Goal: Task Accomplishment & Management: Manage account settings

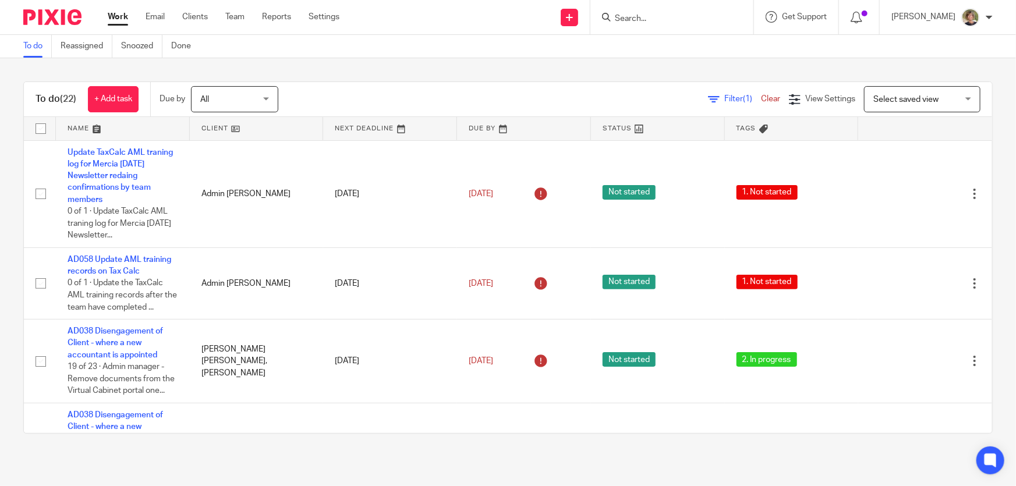
click at [648, 19] on input "Search" at bounding box center [666, 19] width 105 height 10
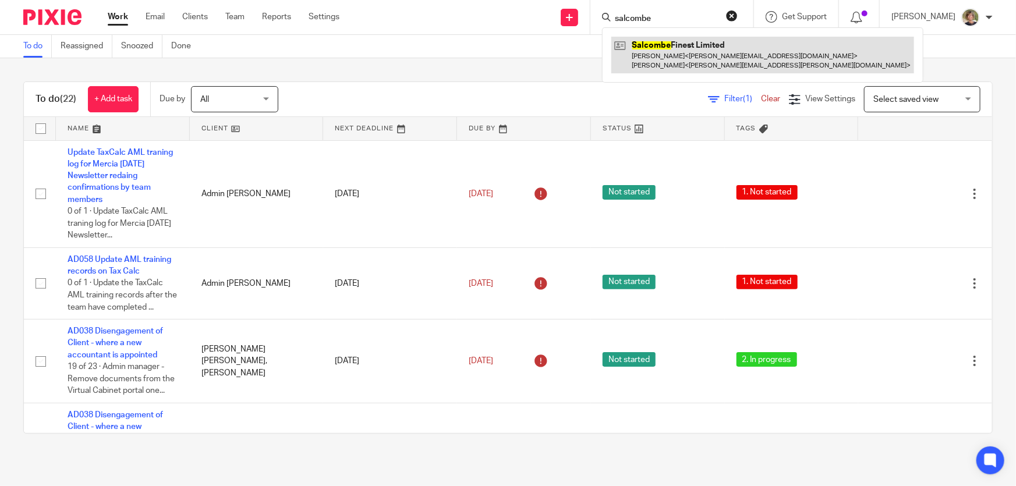
type input "salcombe"
click at [667, 52] on link at bounding box center [762, 55] width 303 height 36
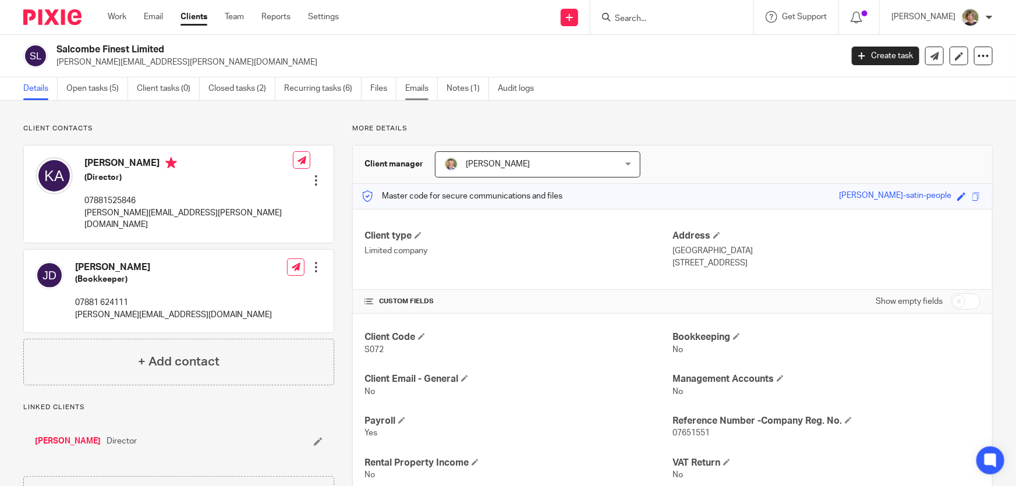
click at [419, 85] on link "Emails" at bounding box center [421, 88] width 33 height 23
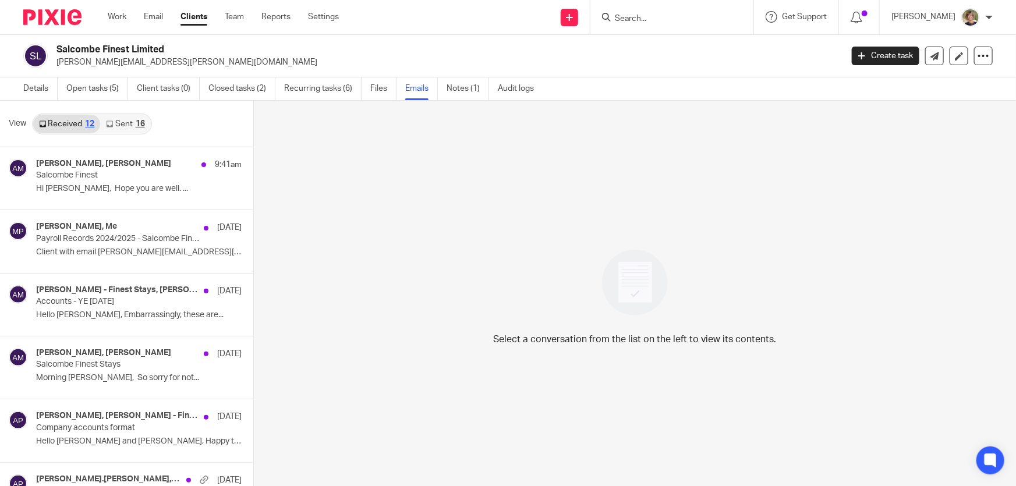
click at [118, 120] on link "Sent 16" at bounding box center [125, 124] width 50 height 19
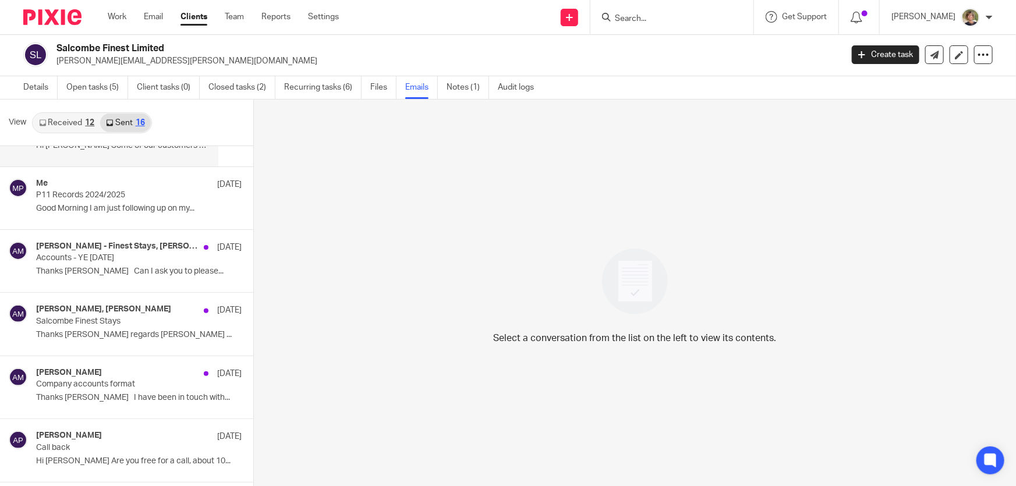
scroll to position [158, 0]
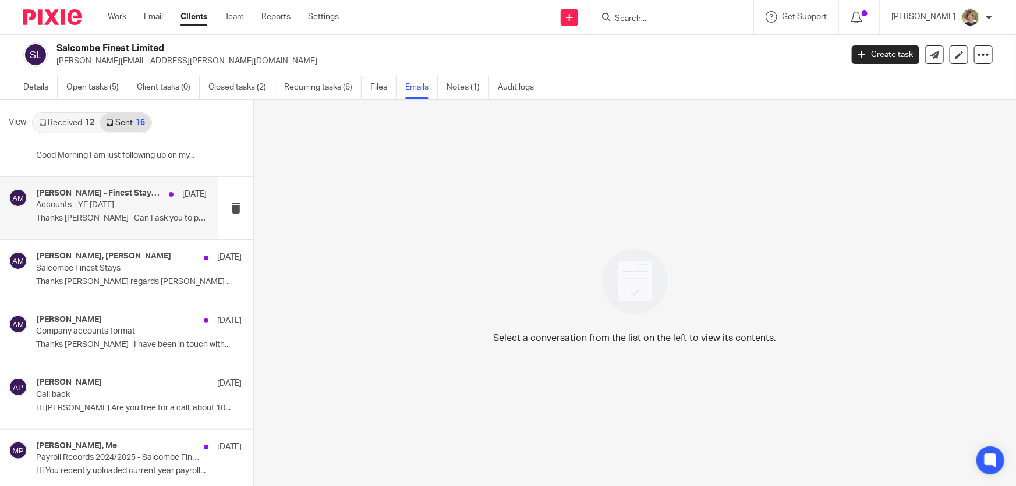
click at [102, 216] on p "Thanks Kate Can I ask you to please..." at bounding box center [121, 219] width 171 height 10
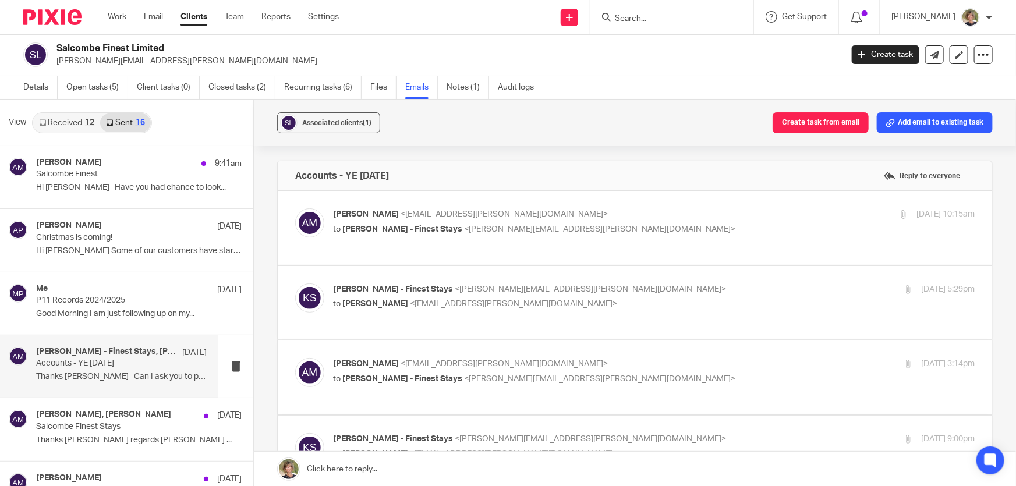
scroll to position [0, 0]
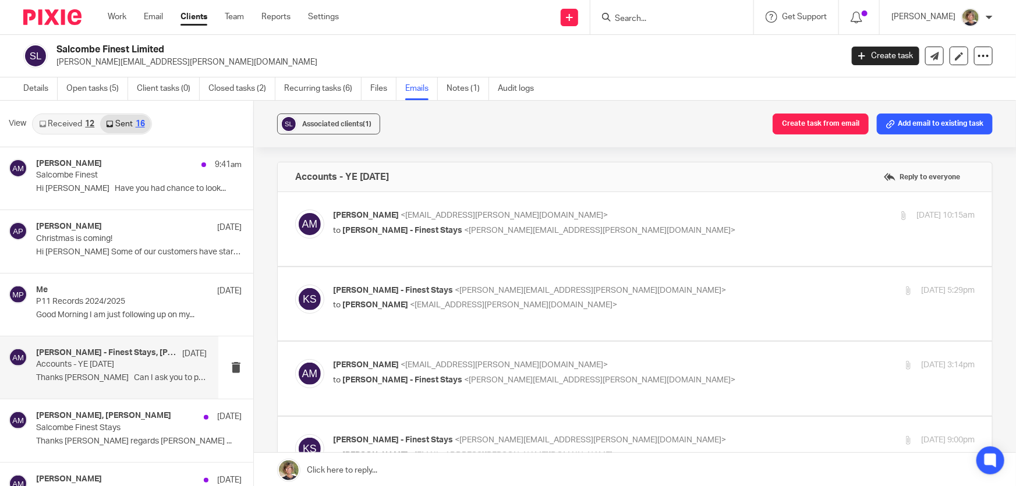
click at [661, 19] on input "Search" at bounding box center [666, 19] width 105 height 10
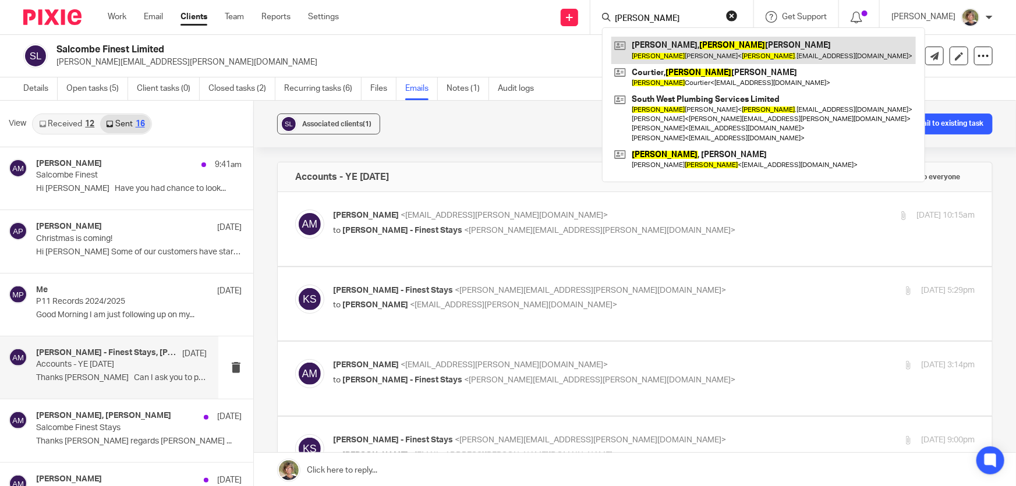
type input "roger"
click at [705, 49] on link at bounding box center [763, 50] width 304 height 27
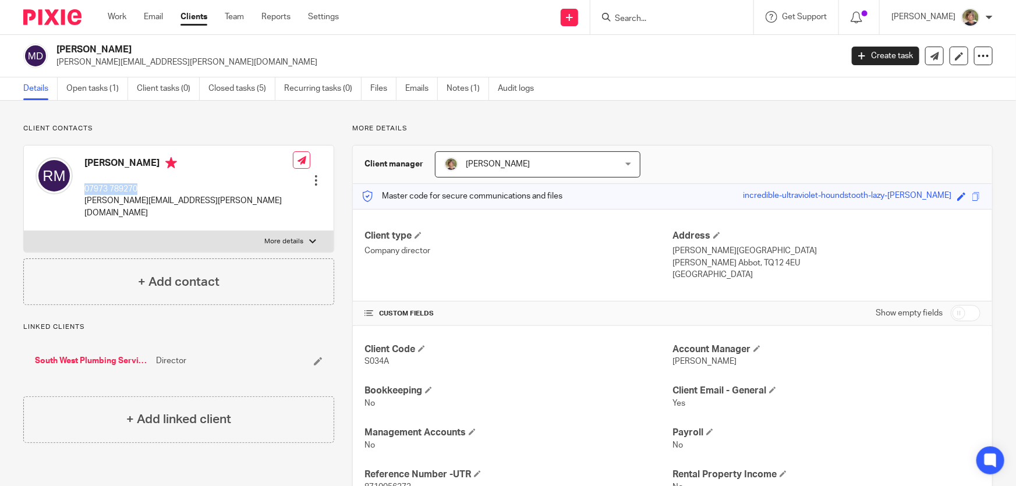
drag, startPoint x: 142, startPoint y: 187, endPoint x: 84, endPoint y: 183, distance: 57.8
click at [84, 183] on p "07973 789270" at bounding box center [188, 189] width 208 height 12
copy p "07973 789270"
click at [701, 17] on input "Search" at bounding box center [666, 19] width 105 height 10
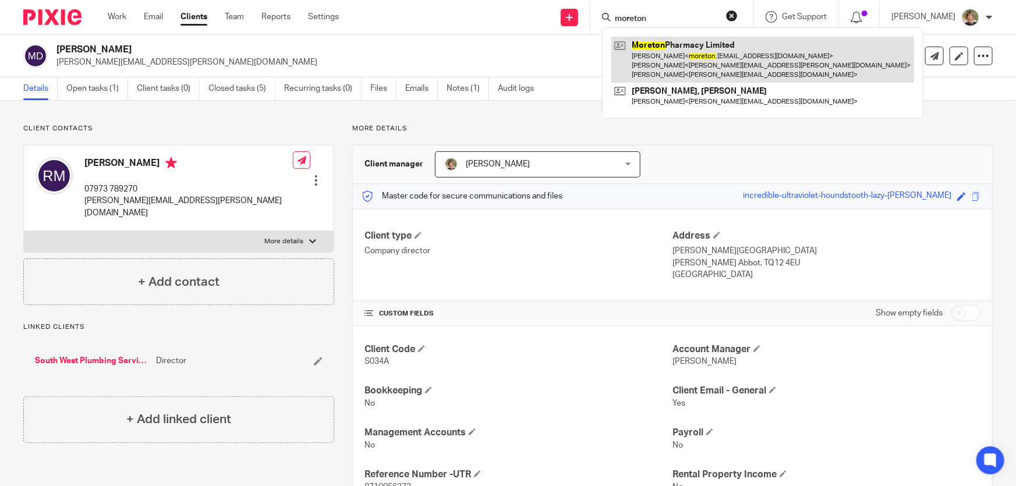
type input "moreton"
click at [728, 61] on link at bounding box center [762, 60] width 303 height 46
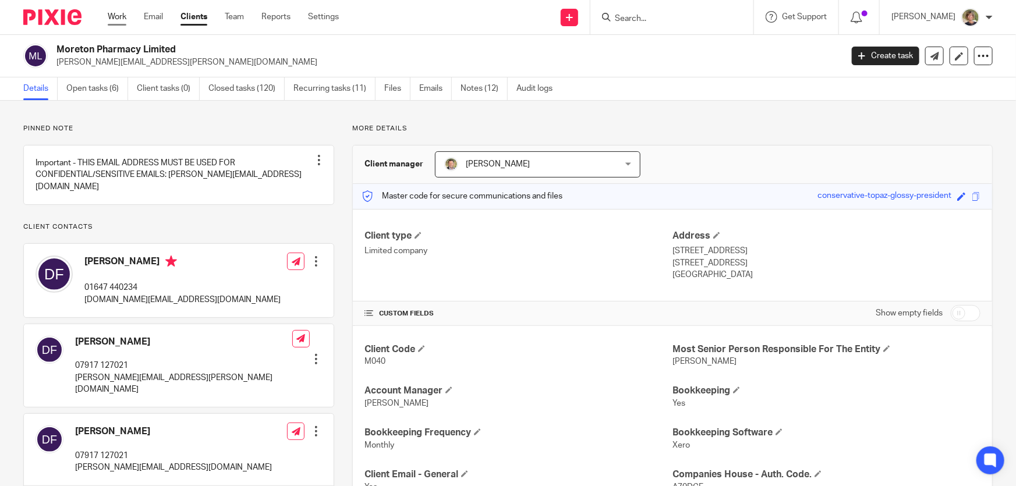
click at [116, 12] on link "Work" at bounding box center [117, 17] width 19 height 12
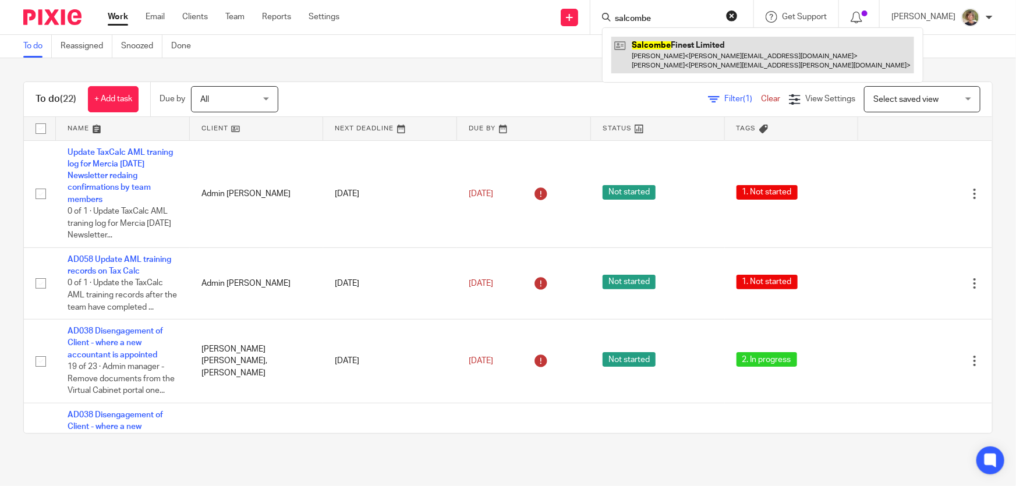
type input "salcombe"
click at [701, 47] on link at bounding box center [762, 55] width 303 height 36
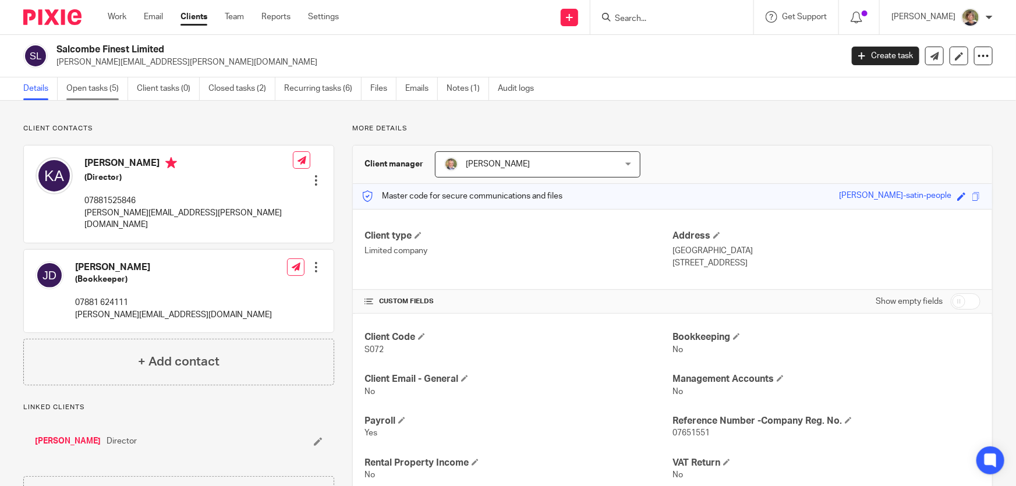
click at [93, 88] on link "Open tasks (5)" at bounding box center [97, 88] width 62 height 23
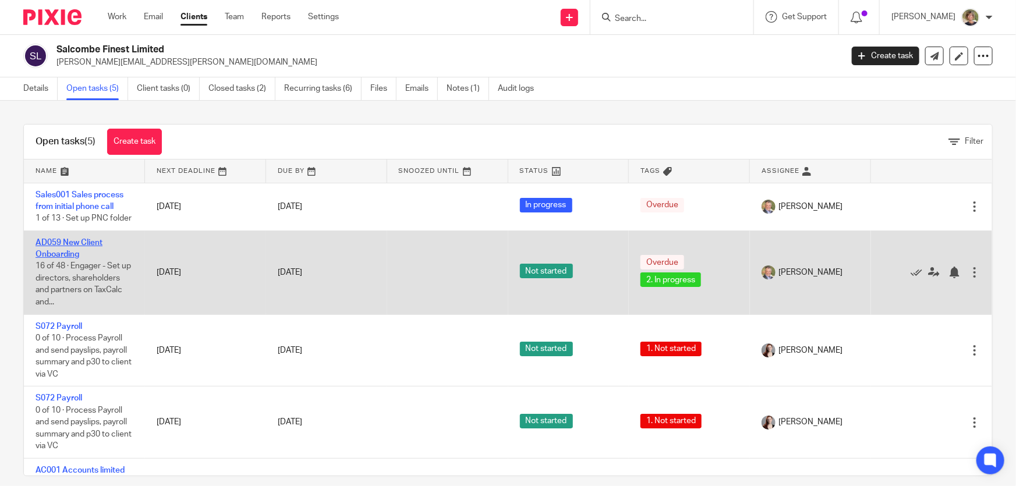
click at [66, 258] on link "AD059 New Client Onboarding" at bounding box center [69, 249] width 67 height 20
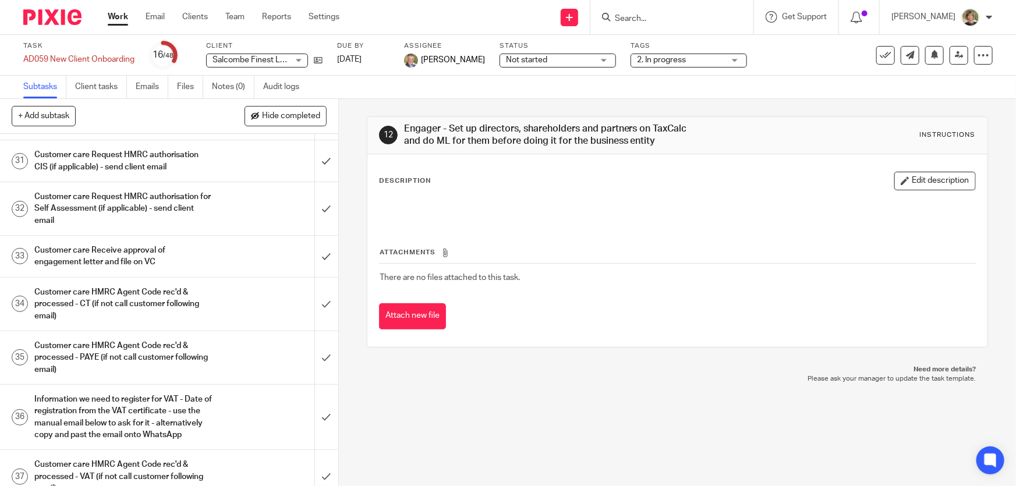
scroll to position [1323, 0]
